Goal: Task Accomplishment & Management: Manage account settings

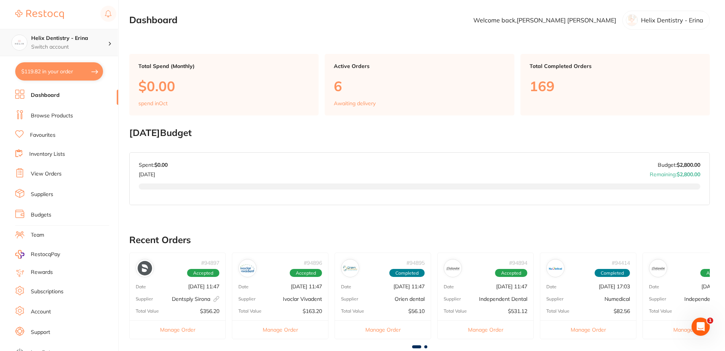
click at [59, 49] on p "Switch account" at bounding box center [69, 47] width 77 height 8
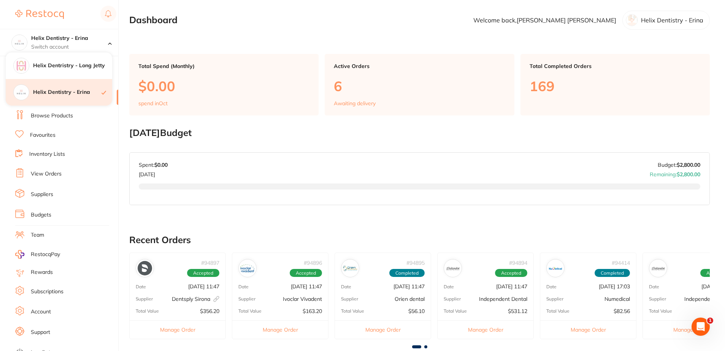
click at [46, 97] on div "Helix Dentistry - Erina" at bounding box center [59, 92] width 106 height 27
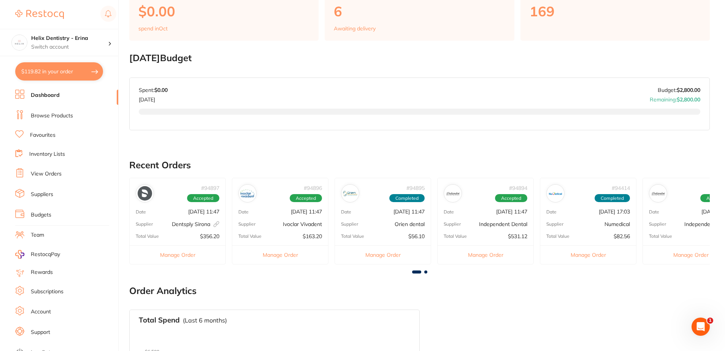
scroll to position [152, 0]
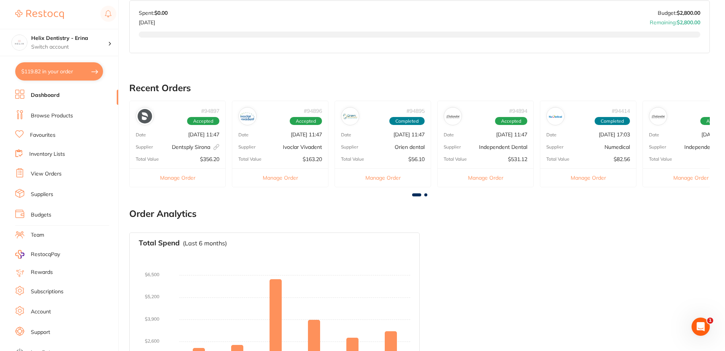
click at [158, 115] on div "# 94897 Accepted" at bounding box center [178, 113] width 96 height 24
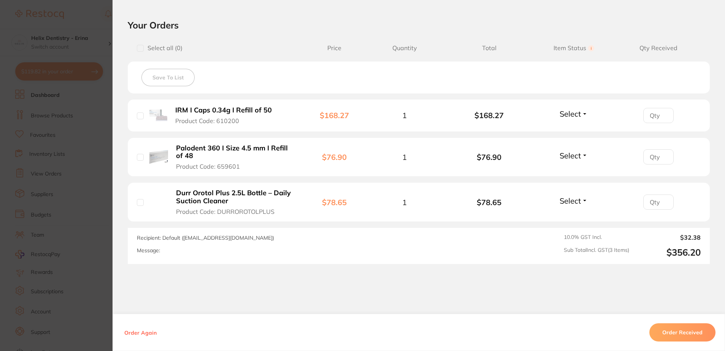
scroll to position [194, 0]
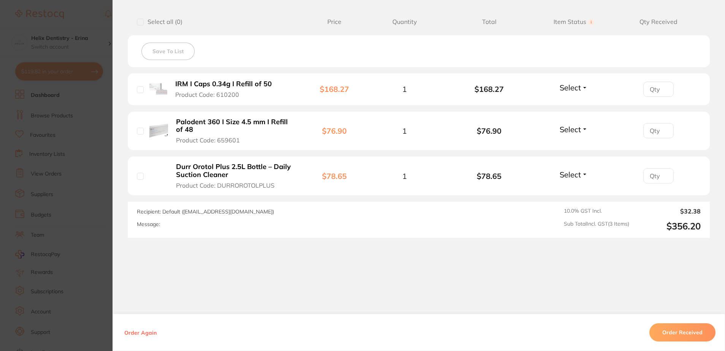
click at [677, 331] on button "Order Received" at bounding box center [682, 332] width 66 height 18
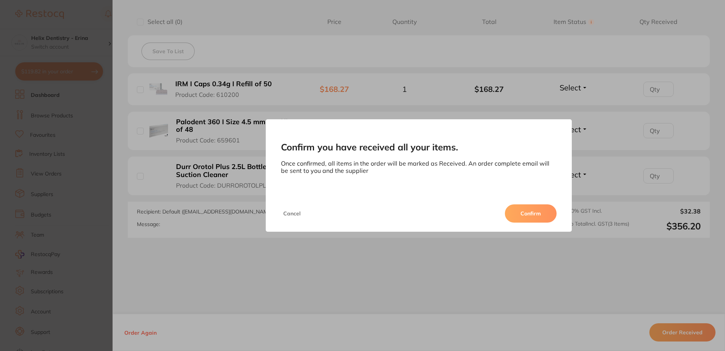
click at [531, 215] on button "Confirm" at bounding box center [531, 213] width 52 height 18
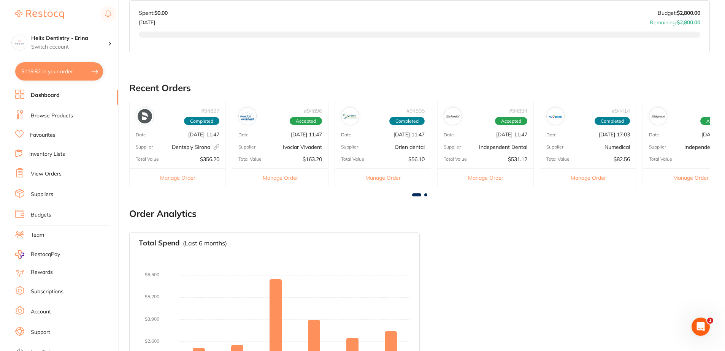
scroll to position [0, 0]
click at [180, 111] on div "# 94897 Accepted" at bounding box center [178, 113] width 96 height 24
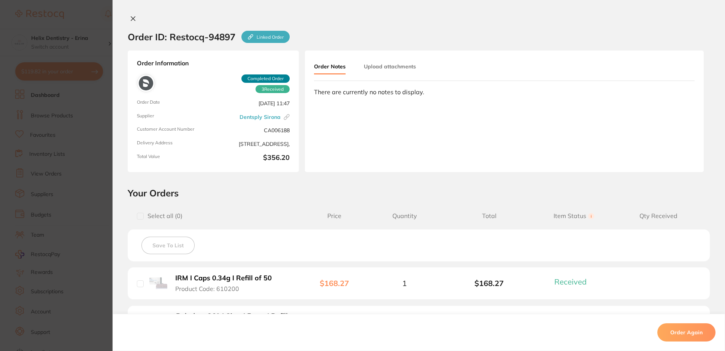
click at [384, 60] on button "Upload attachments" at bounding box center [390, 67] width 52 height 14
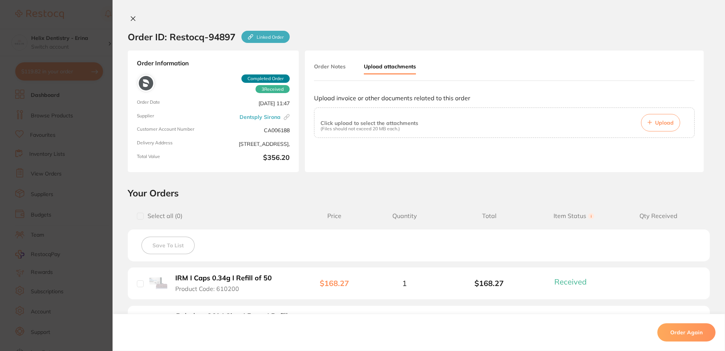
click at [661, 123] on span "Upload" at bounding box center [664, 122] width 19 height 7
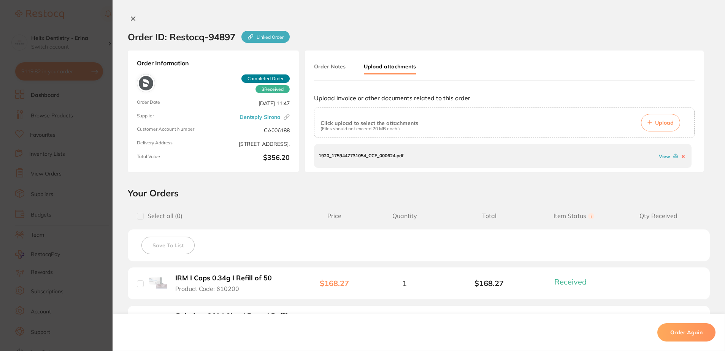
click at [664, 158] on link "View" at bounding box center [664, 157] width 11 height 6
click at [681, 157] on icon at bounding box center [682, 156] width 3 height 3
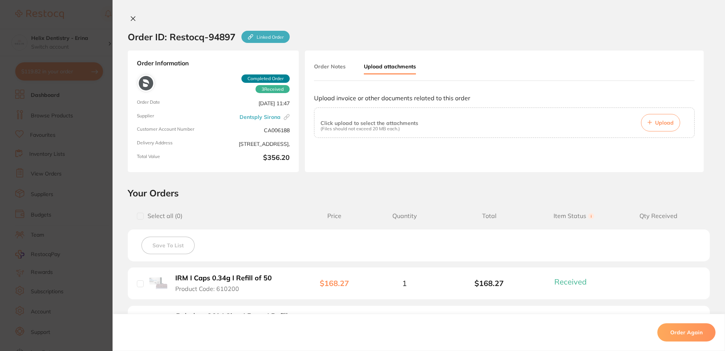
click at [645, 115] on button "Upload" at bounding box center [660, 122] width 39 height 17
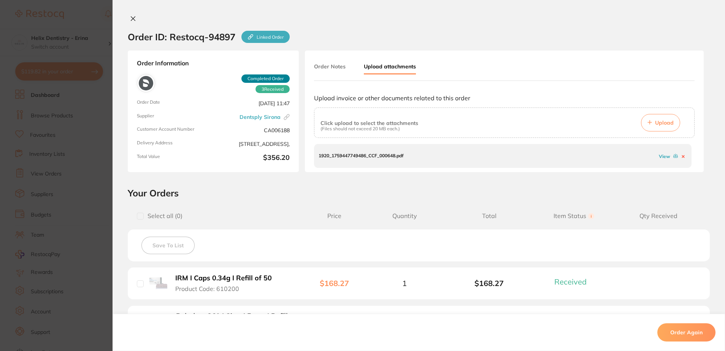
click at [659, 158] on link "View" at bounding box center [664, 157] width 11 height 6
click at [675, 157] on icon at bounding box center [675, 156] width 5 height 5
click at [128, 18] on button at bounding box center [133, 19] width 11 height 8
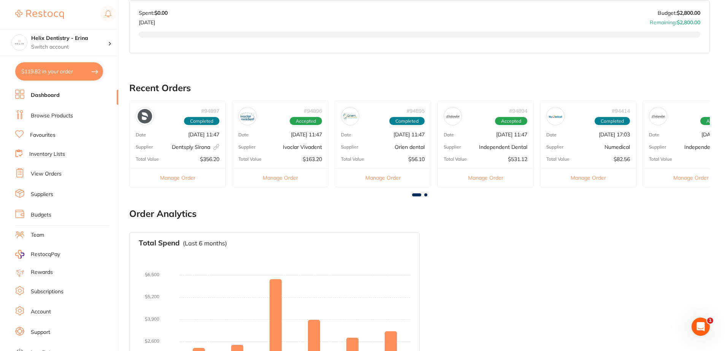
click at [399, 44] on div at bounding box center [419, 48] width 561 height 33
